Goal: Task Accomplishment & Management: Complete application form

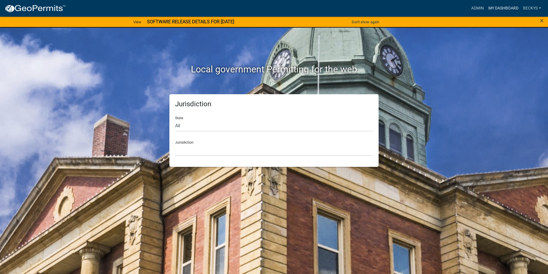
click at [491, 7] on link "My Dashboard" at bounding box center [503, 8] width 35 height 11
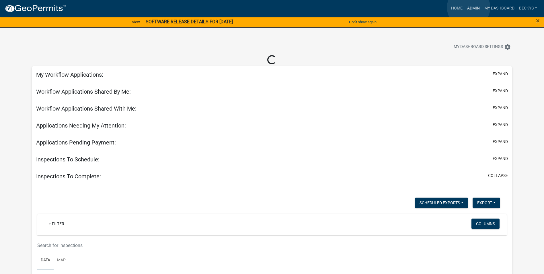
click at [469, 7] on link "Admin" at bounding box center [473, 8] width 17 height 11
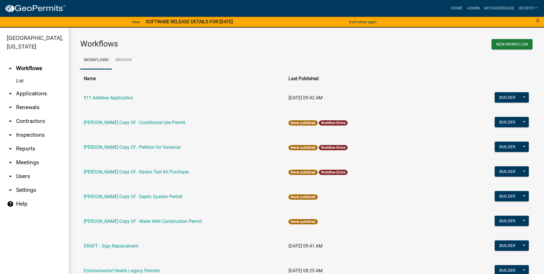
click at [28, 87] on link "arrow_drop_down Applications" at bounding box center [34, 94] width 69 height 14
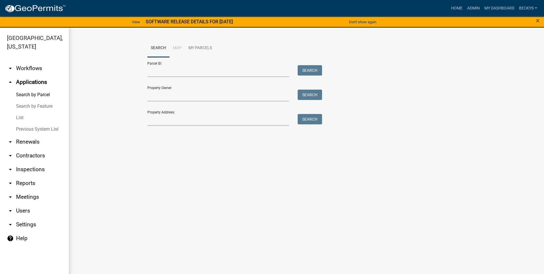
click at [18, 112] on link "List" at bounding box center [34, 117] width 69 height 11
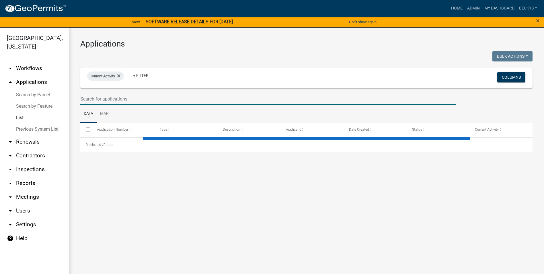
click at [82, 97] on input "text" at bounding box center [267, 99] width 375 height 12
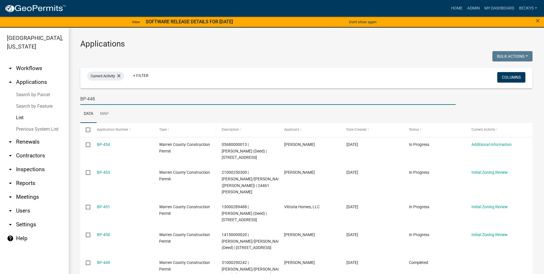
type input "BP-448"
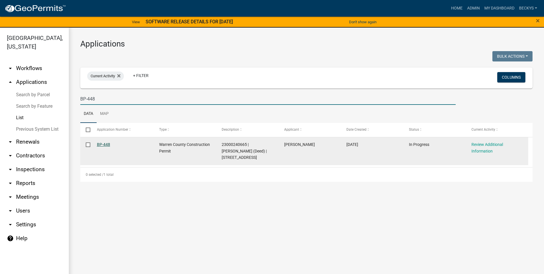
click at [103, 143] on link "BP-448" at bounding box center [103, 144] width 13 height 5
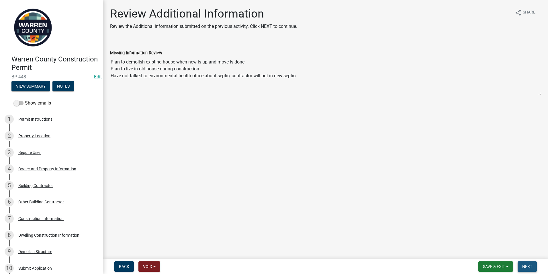
click at [522, 263] on button "Next" at bounding box center [527, 266] width 19 height 10
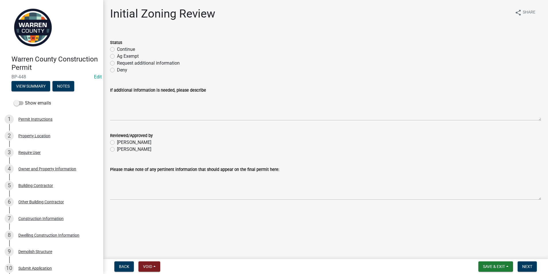
click at [117, 49] on label "Continue" at bounding box center [126, 49] width 18 height 7
click at [117, 49] on input "Continue" at bounding box center [119, 48] width 4 height 4
radio input "true"
click at [117, 149] on label "[PERSON_NAME]" at bounding box center [134, 149] width 34 height 7
click at [117, 149] on input "[PERSON_NAME]" at bounding box center [119, 148] width 4 height 4
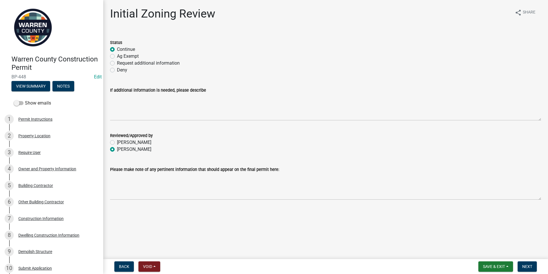
radio input "true"
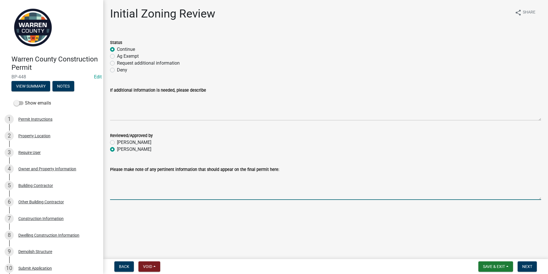
click at [115, 184] on textarea "Please make note of any pertinent information that should appear on the final p…" at bounding box center [325, 186] width 431 height 27
type textarea "An agreement has been signed to remove existing home by [DATE]."
click at [511, 266] on button "Save & Exit" at bounding box center [496, 266] width 35 height 10
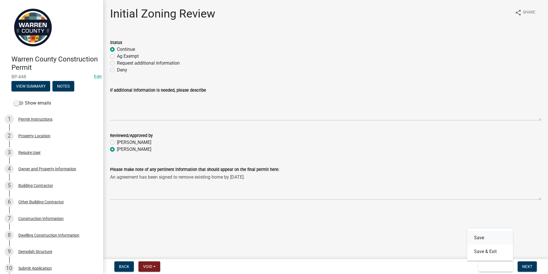
click at [480, 238] on button "Save" at bounding box center [491, 238] width 46 height 14
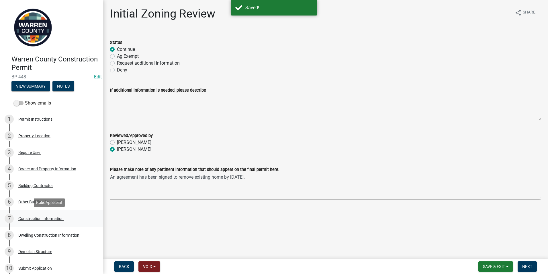
click at [27, 217] on div "Construction Information" at bounding box center [40, 218] width 45 height 4
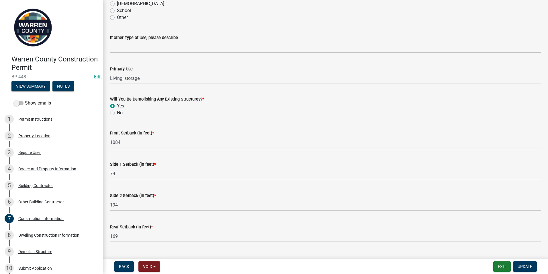
scroll to position [173, 0]
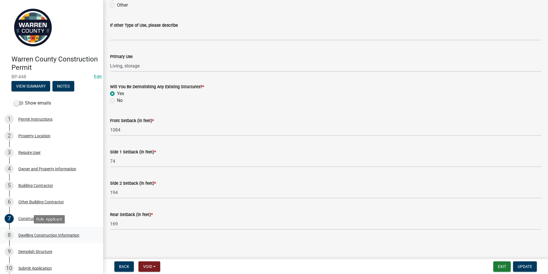
click at [42, 236] on div "Dwelling Construction Information" at bounding box center [48, 235] width 61 height 4
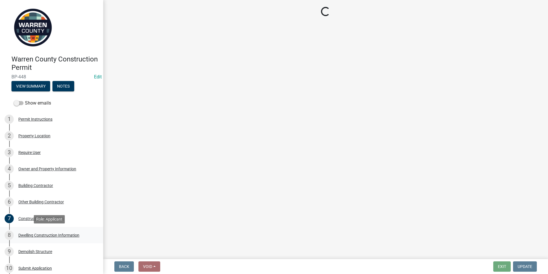
scroll to position [0, 0]
select select "6be2891c-b014-4eb5-8316-9de7191813e4"
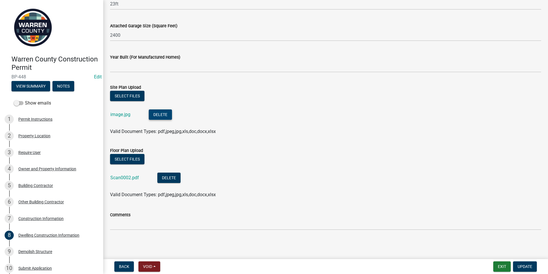
scroll to position [360, 0]
click at [118, 112] on link "image.jpg" at bounding box center [120, 113] width 20 height 5
click at [120, 115] on link "image.jpg" at bounding box center [120, 113] width 20 height 5
click at [120, 176] on link "Scan0002.pdf" at bounding box center [124, 176] width 29 height 5
click at [45, 251] on div "Demolish Structure" at bounding box center [35, 251] width 34 height 4
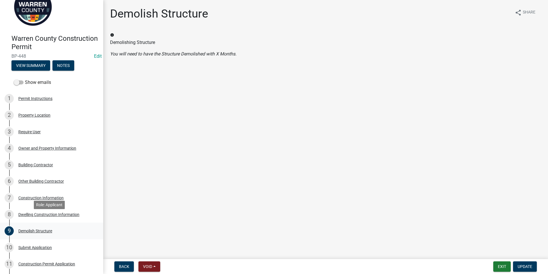
scroll to position [57, 0]
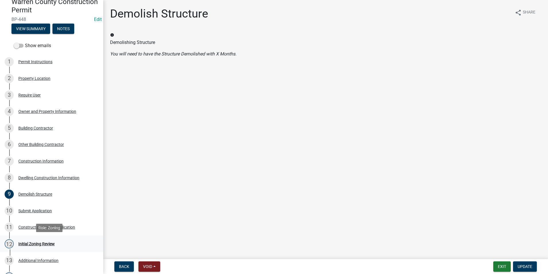
click at [38, 242] on div "Initial Zoning Review" at bounding box center [36, 244] width 36 height 4
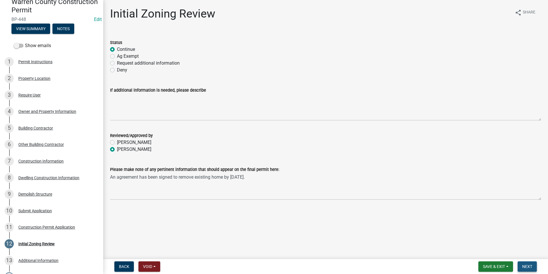
click at [528, 263] on button "Next" at bounding box center [527, 266] width 19 height 10
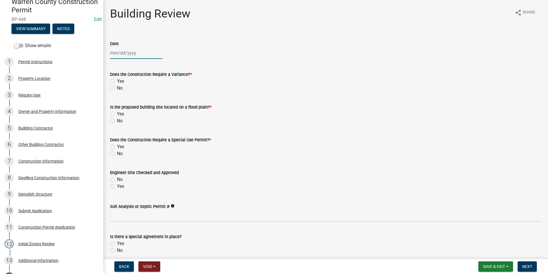
click at [128, 53] on div at bounding box center [136, 53] width 52 height 12
select select "9"
select select "2025"
click at [123, 101] on div "16" at bounding box center [124, 101] width 9 height 9
type input "[DATE]"
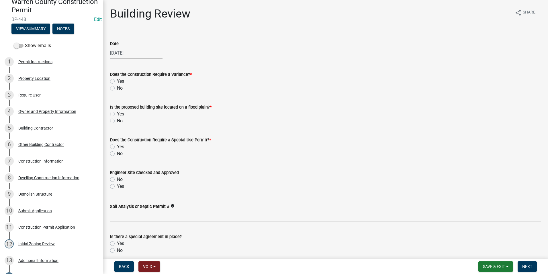
click at [117, 88] on label "No" at bounding box center [120, 88] width 6 height 7
click at [117, 88] on input "No" at bounding box center [119, 87] width 4 height 4
radio input "true"
click at [117, 120] on label "No" at bounding box center [120, 120] width 6 height 7
click at [117, 120] on input "No" at bounding box center [119, 119] width 4 height 4
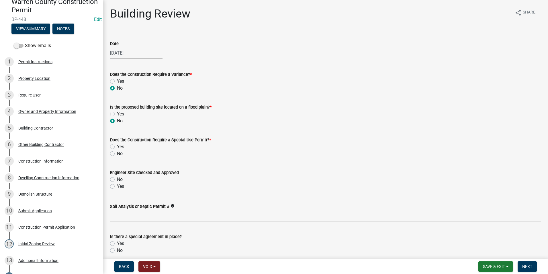
radio input "true"
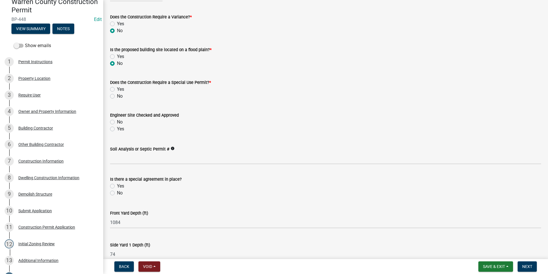
click at [117, 96] on label "No" at bounding box center [120, 96] width 6 height 7
click at [117, 96] on input "No" at bounding box center [119, 95] width 4 height 4
radio input "true"
click at [117, 129] on label "Yes" at bounding box center [120, 128] width 7 height 7
click at [117, 129] on input "Yes" at bounding box center [119, 127] width 4 height 4
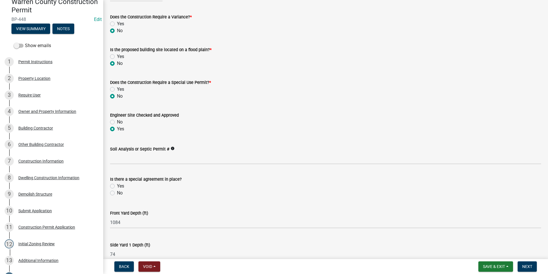
radio input "true"
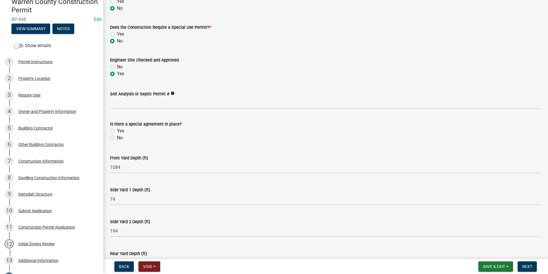
scroll to position [115, 0]
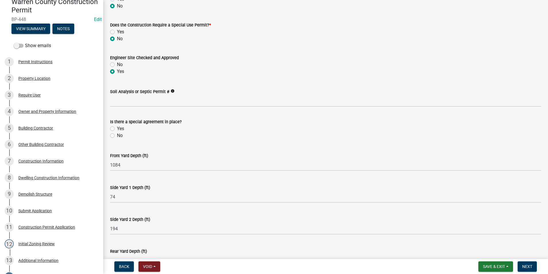
click at [117, 135] on label "No" at bounding box center [120, 135] width 6 height 7
click at [117, 135] on input "No" at bounding box center [119, 134] width 4 height 4
radio input "true"
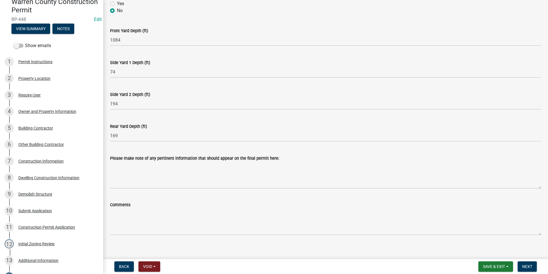
scroll to position [245, 0]
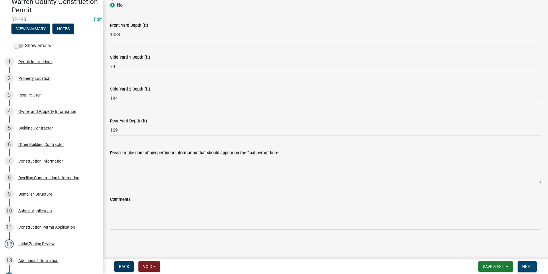
click at [523, 265] on span "Next" at bounding box center [528, 266] width 10 height 5
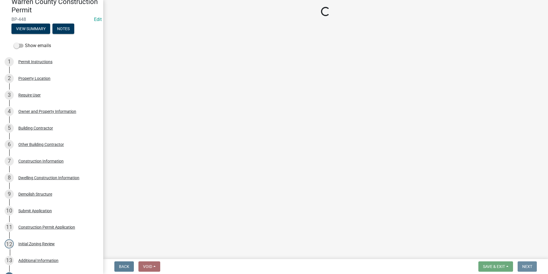
scroll to position [0, 0]
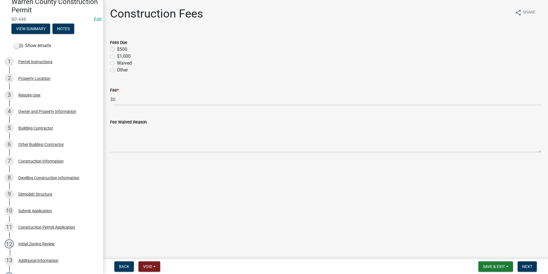
click at [117, 49] on label "$500" at bounding box center [122, 49] width 10 height 7
click at [117, 49] on input "$500" at bounding box center [119, 48] width 4 height 4
radio input "true"
click at [525, 262] on button "Next" at bounding box center [527, 266] width 19 height 10
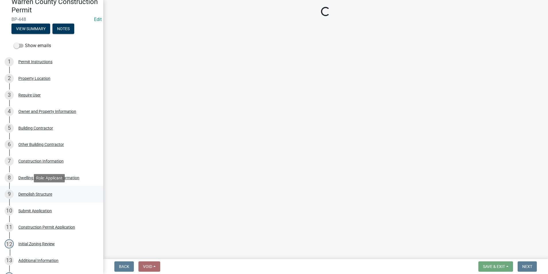
select select "3: 3"
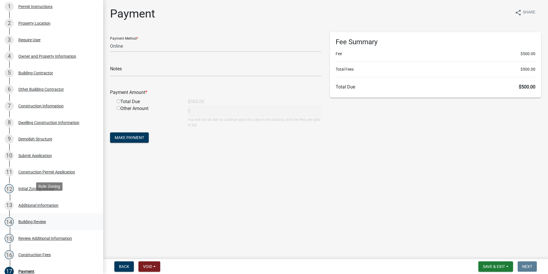
scroll to position [115, 0]
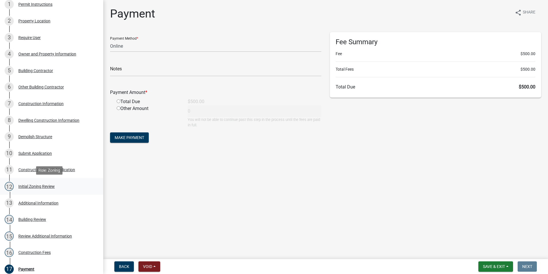
click at [32, 185] on div "Initial Zoning Review" at bounding box center [36, 186] width 36 height 4
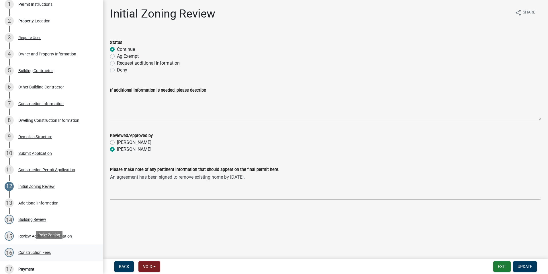
scroll to position [143, 0]
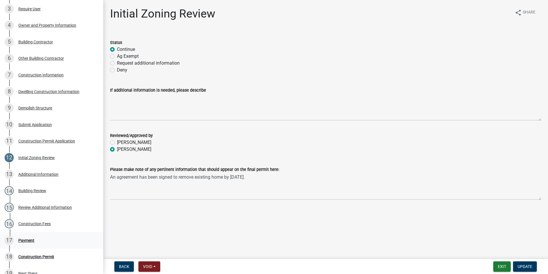
click at [32, 239] on div "Payment" at bounding box center [26, 240] width 16 height 4
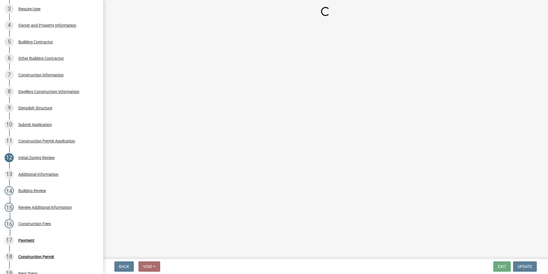
select select "3: 3"
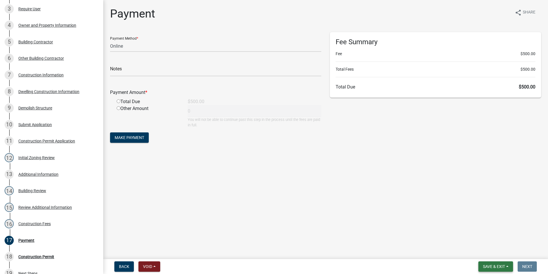
click at [494, 266] on span "Save & Exit" at bounding box center [494, 266] width 22 height 5
click at [486, 250] on button "Save & Exit" at bounding box center [491, 251] width 46 height 14
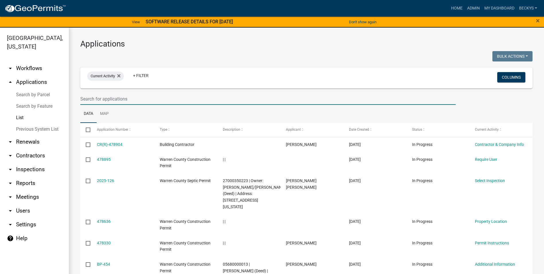
click at [82, 101] on input "text" at bounding box center [267, 99] width 375 height 12
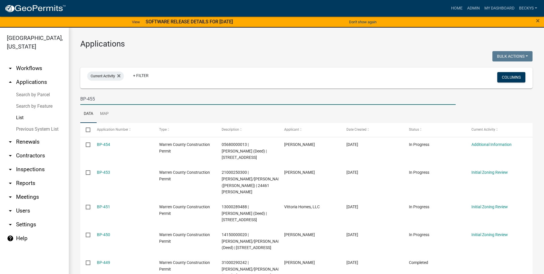
type input "BP-455"
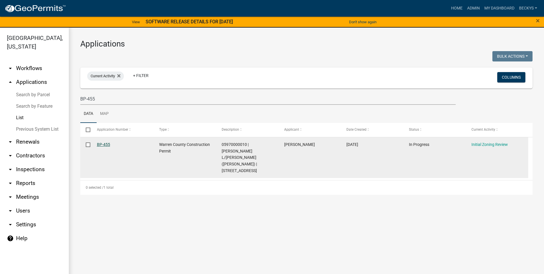
click at [106, 143] on link "BP-455" at bounding box center [103, 144] width 13 height 5
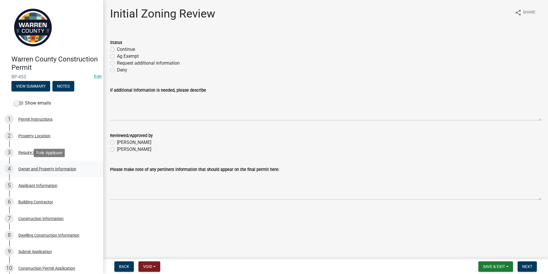
click at [38, 170] on div "Owner and Property Information" at bounding box center [47, 169] width 58 height 4
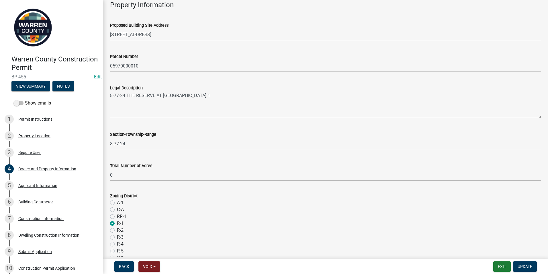
scroll to position [316, 0]
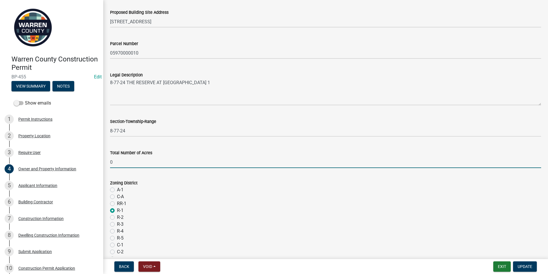
drag, startPoint x: 114, startPoint y: 163, endPoint x: 106, endPoint y: 162, distance: 8.2
click at [106, 162] on div "Total Number of Acres 0" at bounding box center [326, 154] width 440 height 27
type input "3"
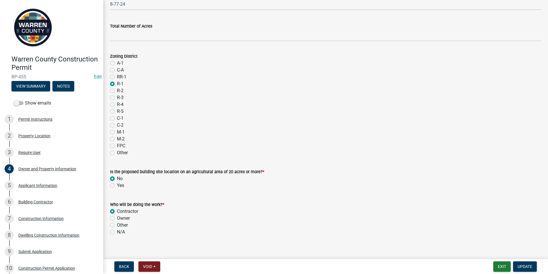
scroll to position [448, 0]
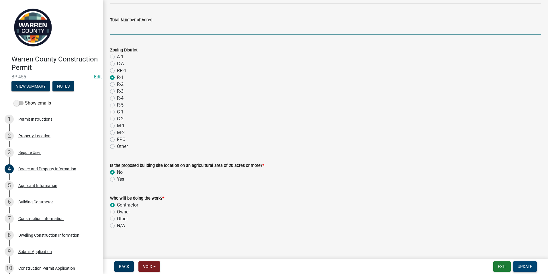
click at [521, 265] on span "Update" at bounding box center [525, 266] width 15 height 5
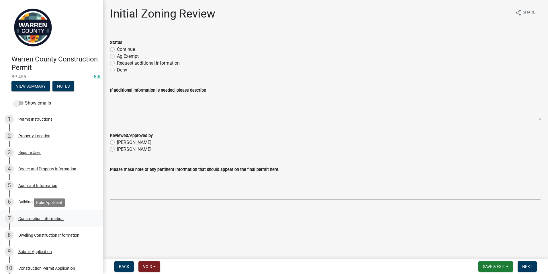
click at [34, 215] on div "7 Construction Information" at bounding box center [49, 218] width 89 height 9
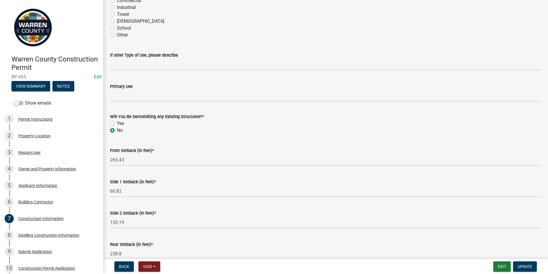
scroll to position [173, 0]
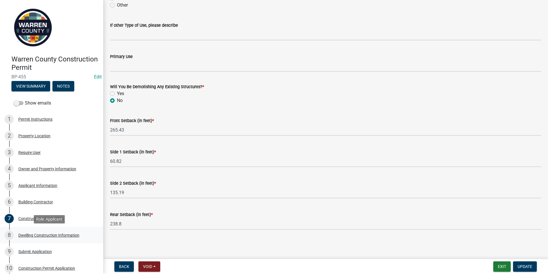
click at [60, 234] on div "Dwelling Construction Information" at bounding box center [48, 235] width 61 height 4
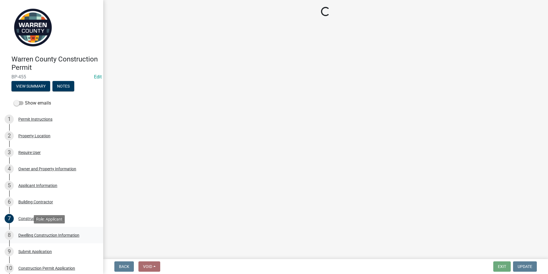
select select "6be2891c-b014-4eb5-8316-9de7191813e4"
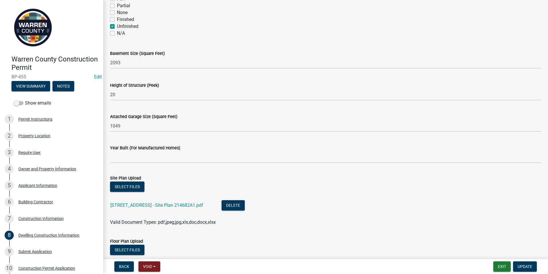
scroll to position [316, 0]
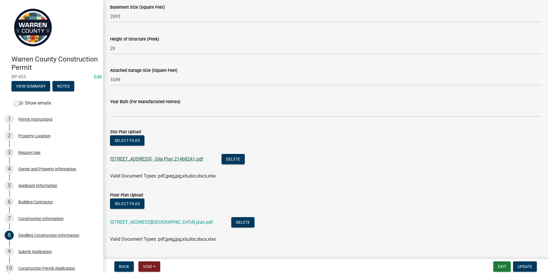
click at [132, 160] on link "[STREET_ADDRESS] - Site Plan 214682A1.pdf" at bounding box center [156, 158] width 93 height 5
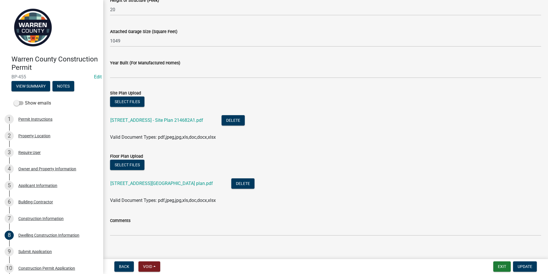
scroll to position [360, 0]
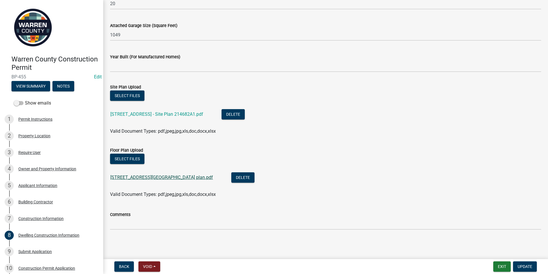
click at [131, 177] on link "[STREET_ADDRESS][GEOGRAPHIC_DATA] plan.pdf" at bounding box center [161, 176] width 103 height 5
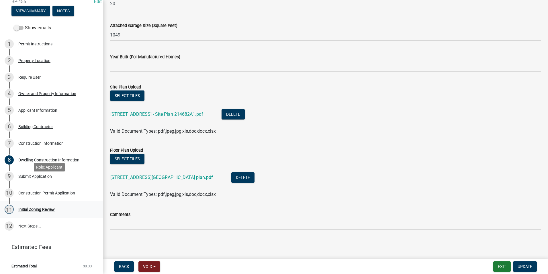
scroll to position [76, 0]
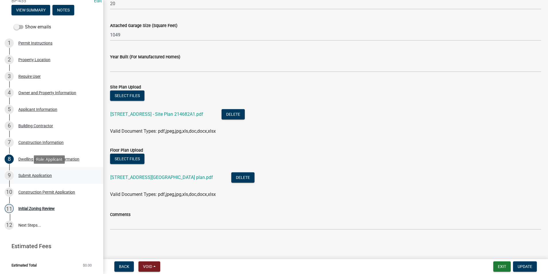
click at [42, 177] on div "Submit Application" at bounding box center [35, 175] width 34 height 4
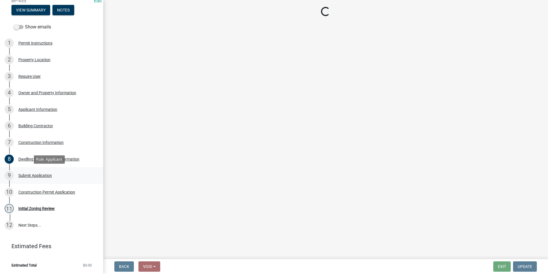
scroll to position [0, 0]
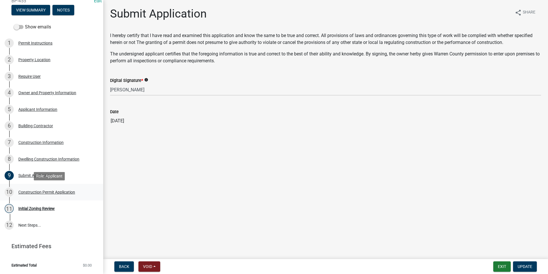
click at [38, 192] on div "Construction Permit Application" at bounding box center [46, 192] width 57 height 4
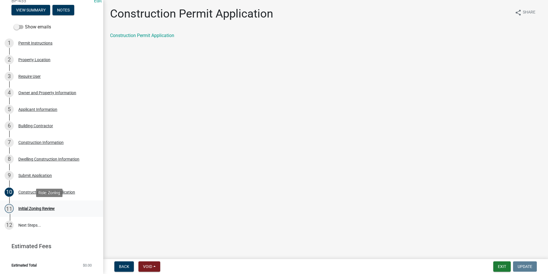
click at [33, 208] on div "Initial Zoning Review" at bounding box center [36, 208] width 36 height 4
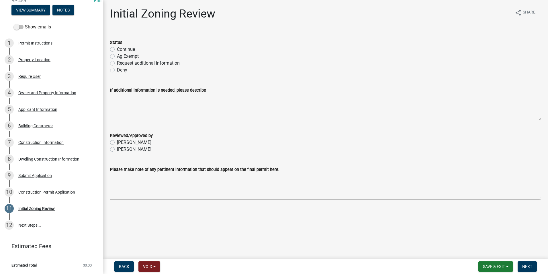
click at [117, 49] on label "Continue" at bounding box center [126, 49] width 18 height 7
click at [117, 49] on input "Continue" at bounding box center [119, 48] width 4 height 4
radio input "true"
click at [117, 150] on label "[PERSON_NAME]" at bounding box center [134, 149] width 34 height 7
click at [117, 149] on input "[PERSON_NAME]" at bounding box center [119, 148] width 4 height 4
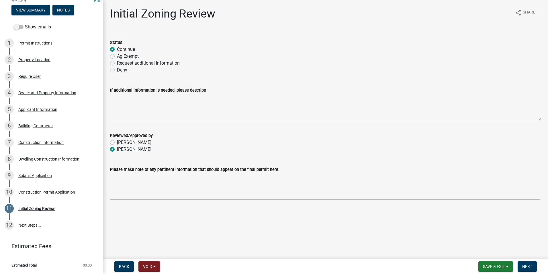
radio input "true"
click at [526, 266] on span "Next" at bounding box center [528, 266] width 10 height 5
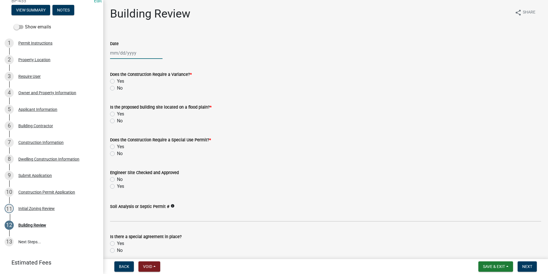
click at [121, 54] on div at bounding box center [136, 53] width 52 height 12
select select "9"
select select "2025"
click at [126, 98] on div "16" at bounding box center [124, 101] width 9 height 9
type input "[DATE]"
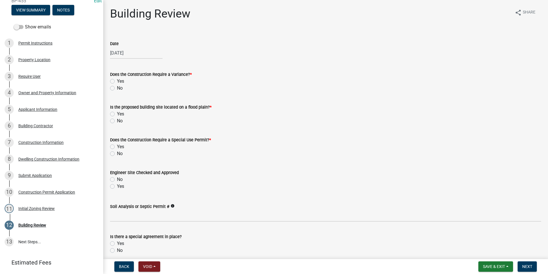
click at [117, 87] on label "No" at bounding box center [120, 88] width 6 height 7
click at [117, 87] on input "No" at bounding box center [119, 87] width 4 height 4
radio input "true"
click at [117, 120] on label "No" at bounding box center [120, 120] width 6 height 7
click at [117, 120] on input "No" at bounding box center [119, 119] width 4 height 4
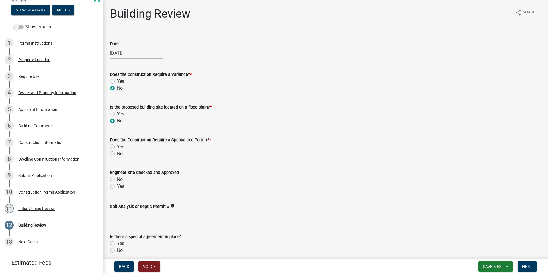
radio input "true"
click at [117, 153] on label "No" at bounding box center [120, 153] width 6 height 7
click at [117, 153] on input "No" at bounding box center [119, 152] width 4 height 4
radio input "true"
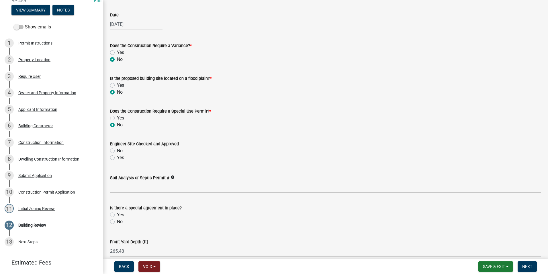
click at [117, 158] on label "Yes" at bounding box center [120, 157] width 7 height 7
click at [117, 158] on input "Yes" at bounding box center [119, 156] width 4 height 4
radio input "true"
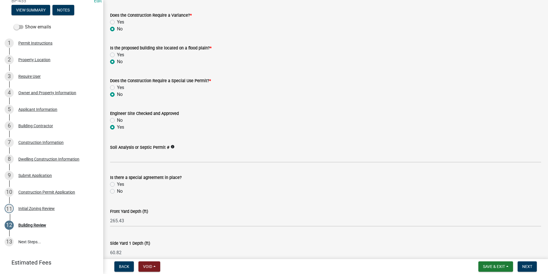
scroll to position [86, 0]
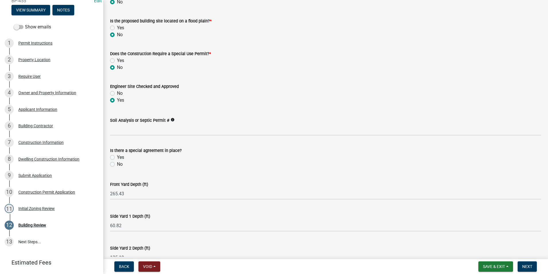
click at [117, 164] on label "No" at bounding box center [120, 164] width 6 height 7
click at [117, 164] on input "No" at bounding box center [119, 163] width 4 height 4
radio input "true"
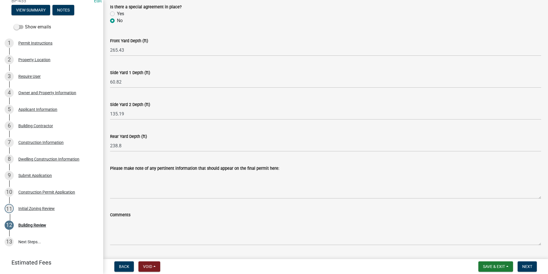
scroll to position [245, 0]
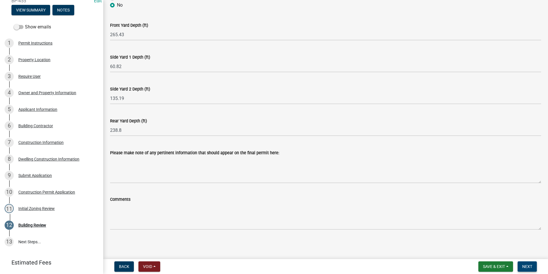
click at [525, 264] on span "Next" at bounding box center [528, 266] width 10 height 5
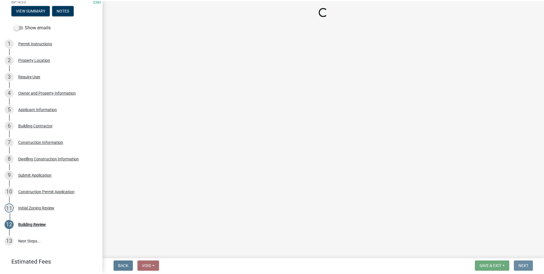
scroll to position [0, 0]
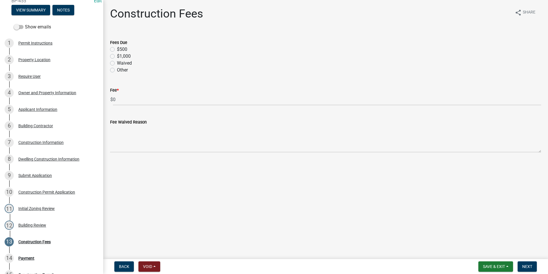
drag, startPoint x: 111, startPoint y: 50, endPoint x: 113, endPoint y: 58, distance: 7.9
click at [117, 50] on label "$500" at bounding box center [122, 49] width 10 height 7
click at [117, 50] on input "$500" at bounding box center [119, 48] width 4 height 4
radio input "true"
click at [526, 262] on button "Next" at bounding box center [527, 266] width 19 height 10
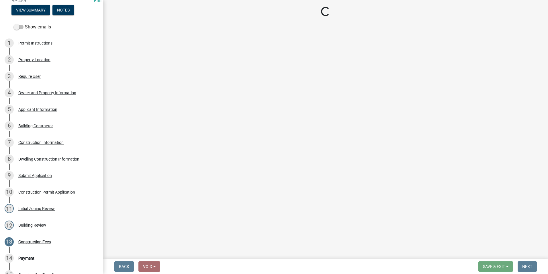
select select "3: 3"
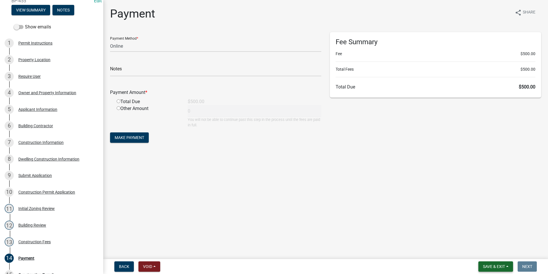
click at [487, 266] on span "Save & Exit" at bounding box center [494, 266] width 22 height 5
click at [482, 253] on button "Save & Exit" at bounding box center [491, 251] width 46 height 14
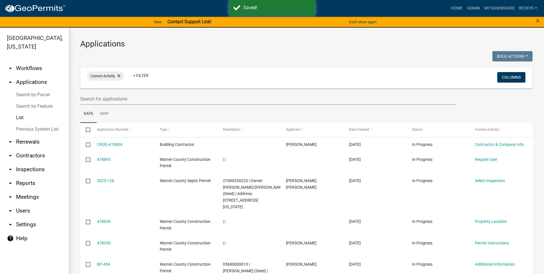
click at [21, 112] on link "List" at bounding box center [34, 117] width 69 height 11
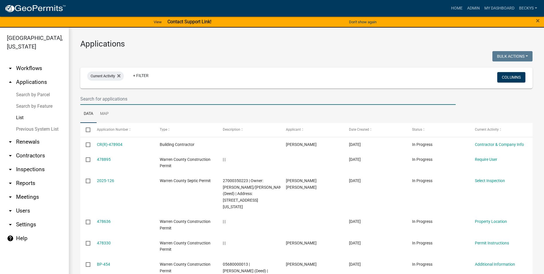
click at [85, 96] on input "text" at bounding box center [267, 99] width 375 height 12
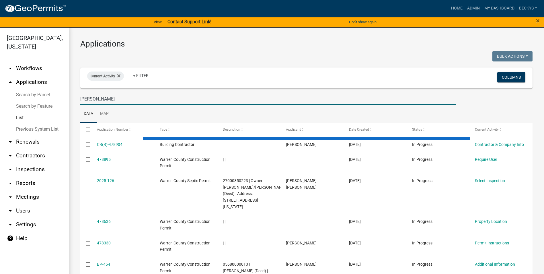
type input "[PERSON_NAME]"
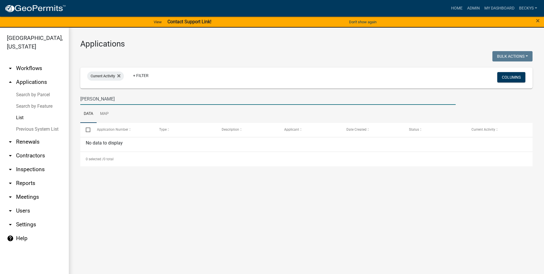
drag, startPoint x: 103, startPoint y: 98, endPoint x: 76, endPoint y: 99, distance: 27.3
click at [76, 99] on div "Applications Bulk Actions Void Expire Lock Withdraw Current Activity + Filter C…" at bounding box center [306, 103] width 475 height 150
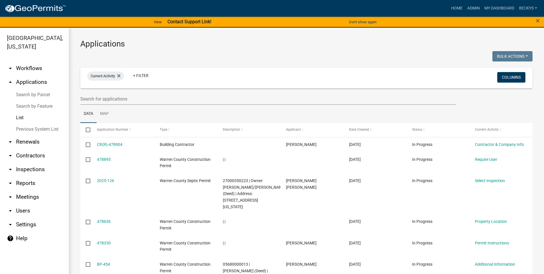
click at [23, 112] on link "List" at bounding box center [34, 117] width 69 height 11
click at [85, 99] on input "text" at bounding box center [267, 99] width 375 height 12
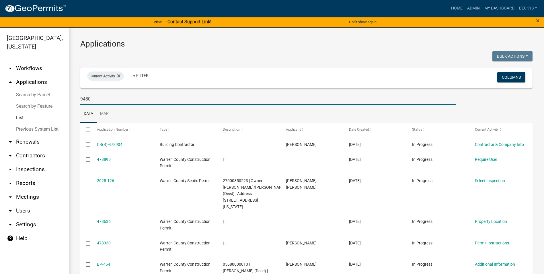
type input "9480"
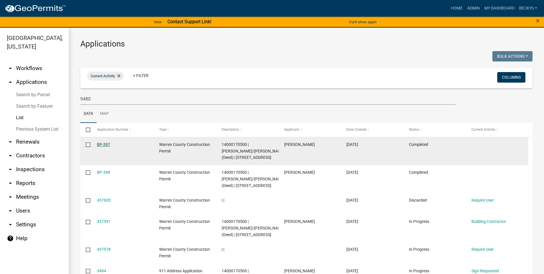
click at [106, 142] on link "BP-397" at bounding box center [103, 144] width 13 height 5
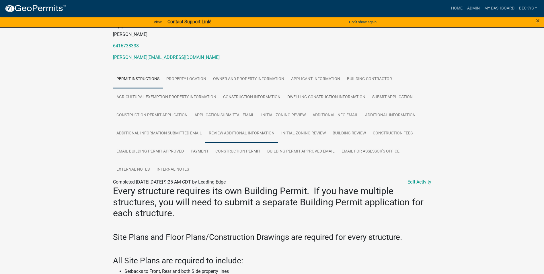
scroll to position [86, 0]
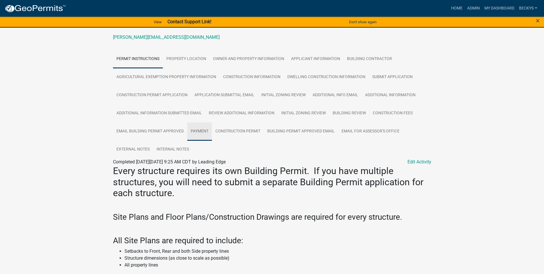
click at [202, 130] on link "Payment" at bounding box center [199, 131] width 25 height 18
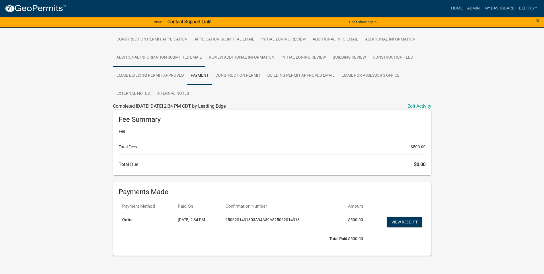
scroll to position [143, 0]
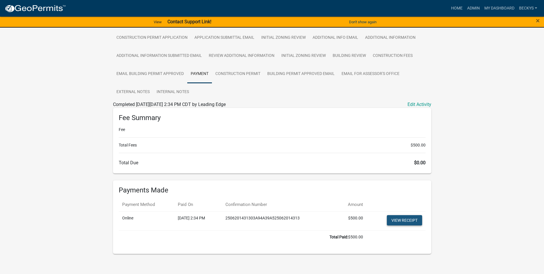
click at [399, 219] on link "View receipt" at bounding box center [404, 220] width 35 height 10
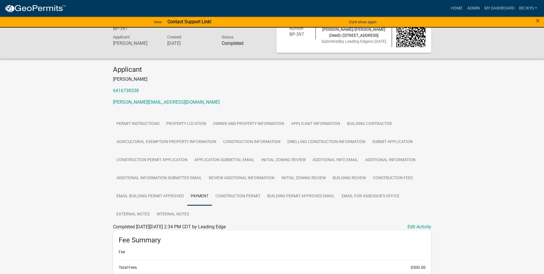
scroll to position [0, 0]
